Goal: Transaction & Acquisition: Subscribe to service/newsletter

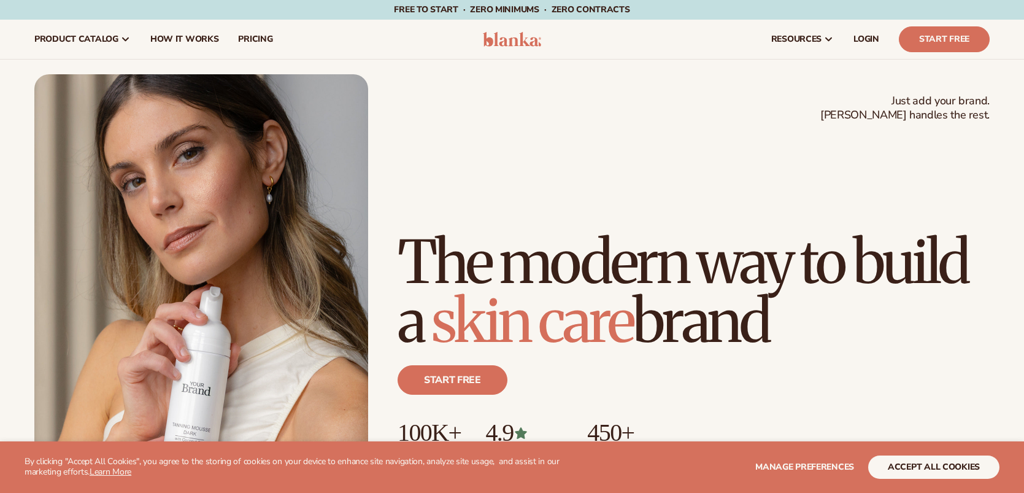
click at [417, 395] on div "Start free" at bounding box center [694, 384] width 592 height 69
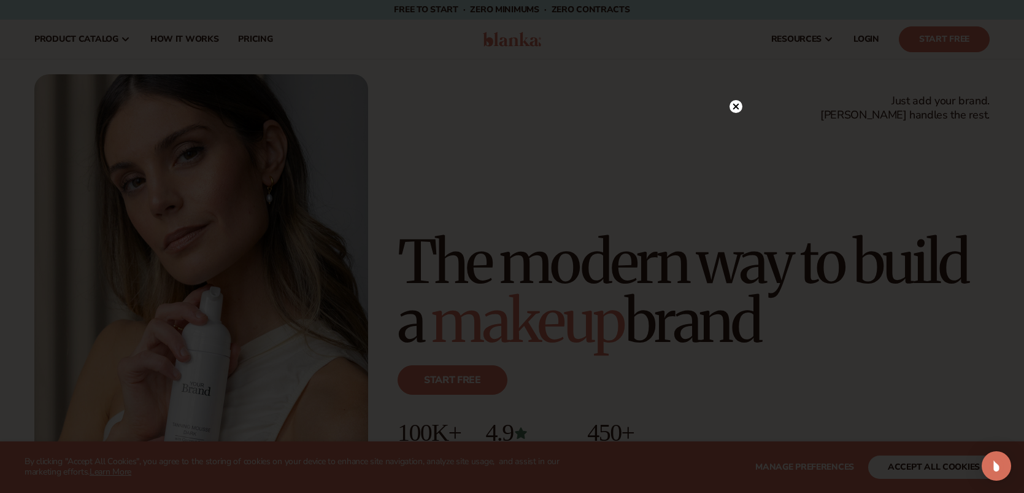
click at [736, 107] on icon at bounding box center [736, 107] width 6 height 6
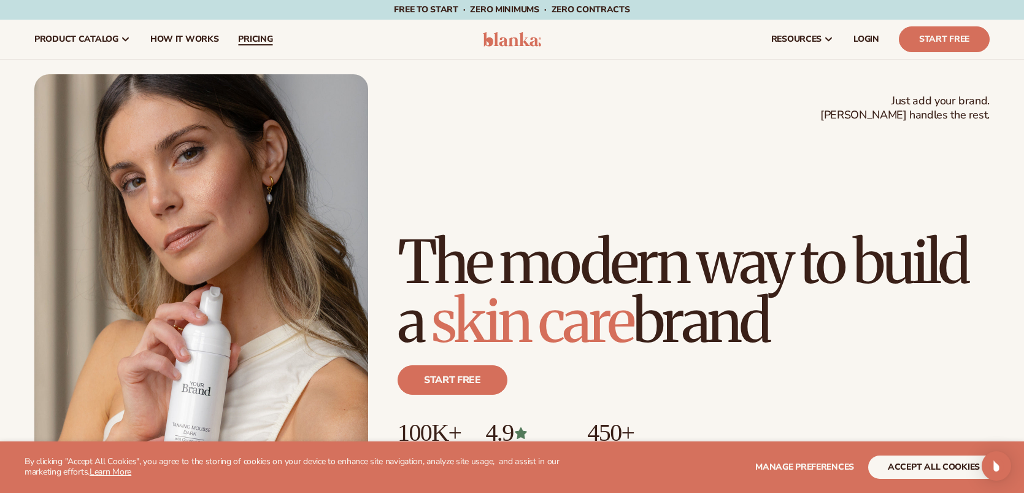
click at [261, 47] on link "pricing" at bounding box center [255, 39] width 54 height 39
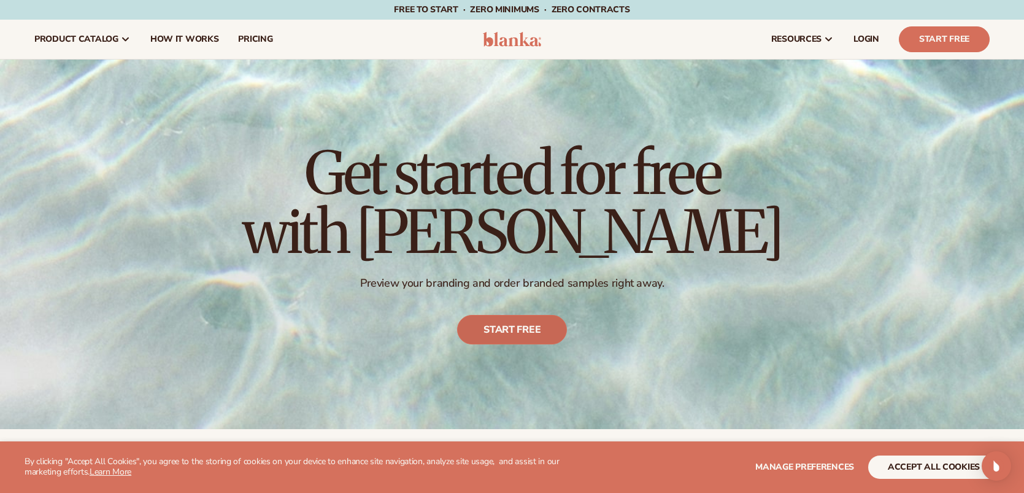
click at [512, 325] on link "Start free" at bounding box center [512, 329] width 110 height 29
